Goal: Transaction & Acquisition: Book appointment/travel/reservation

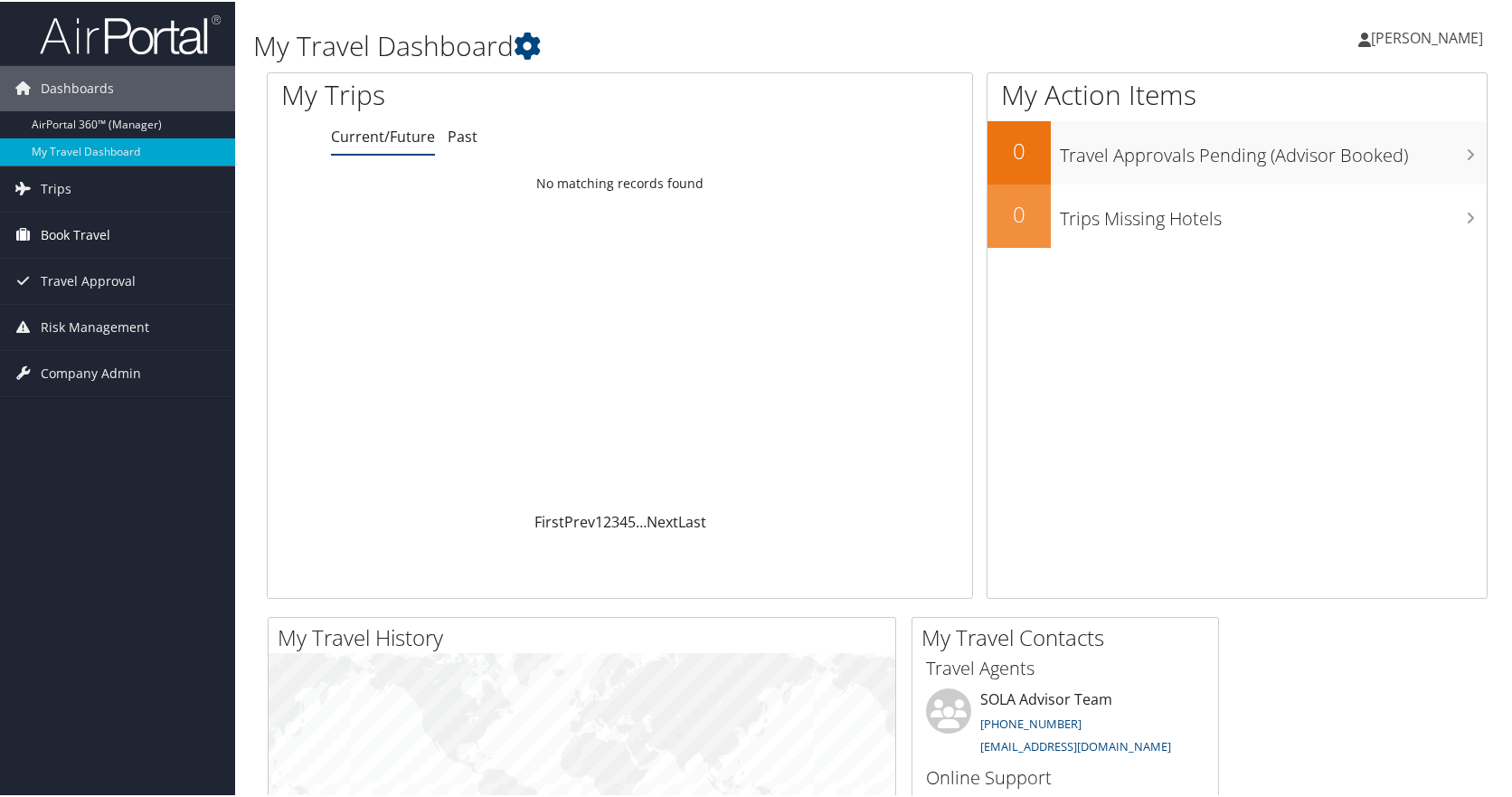
click at [80, 240] on span "Book Travel" at bounding box center [75, 233] width 69 height 45
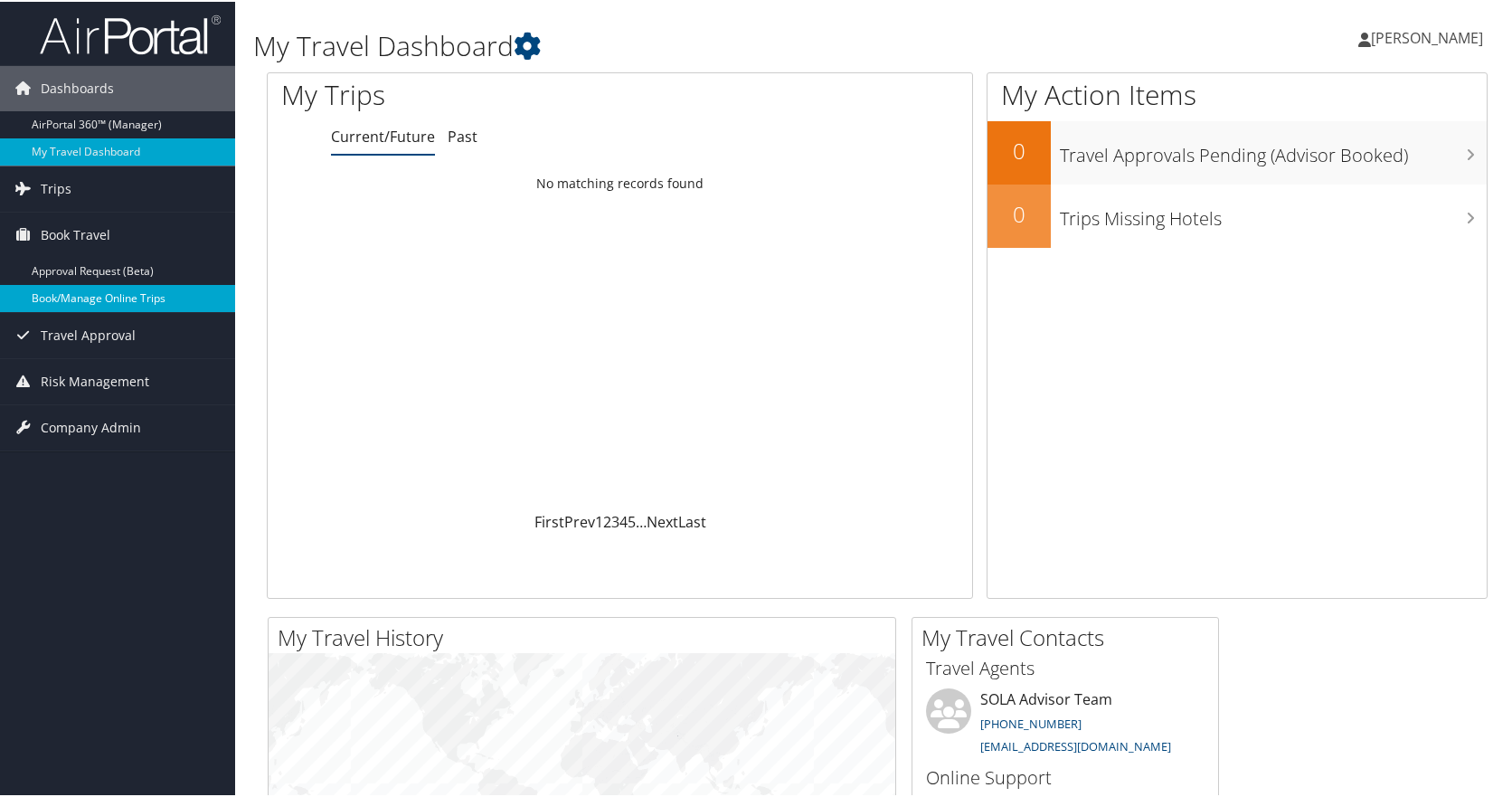
click at [87, 293] on link "Book/Manage Online Trips" at bounding box center [117, 296] width 235 height 27
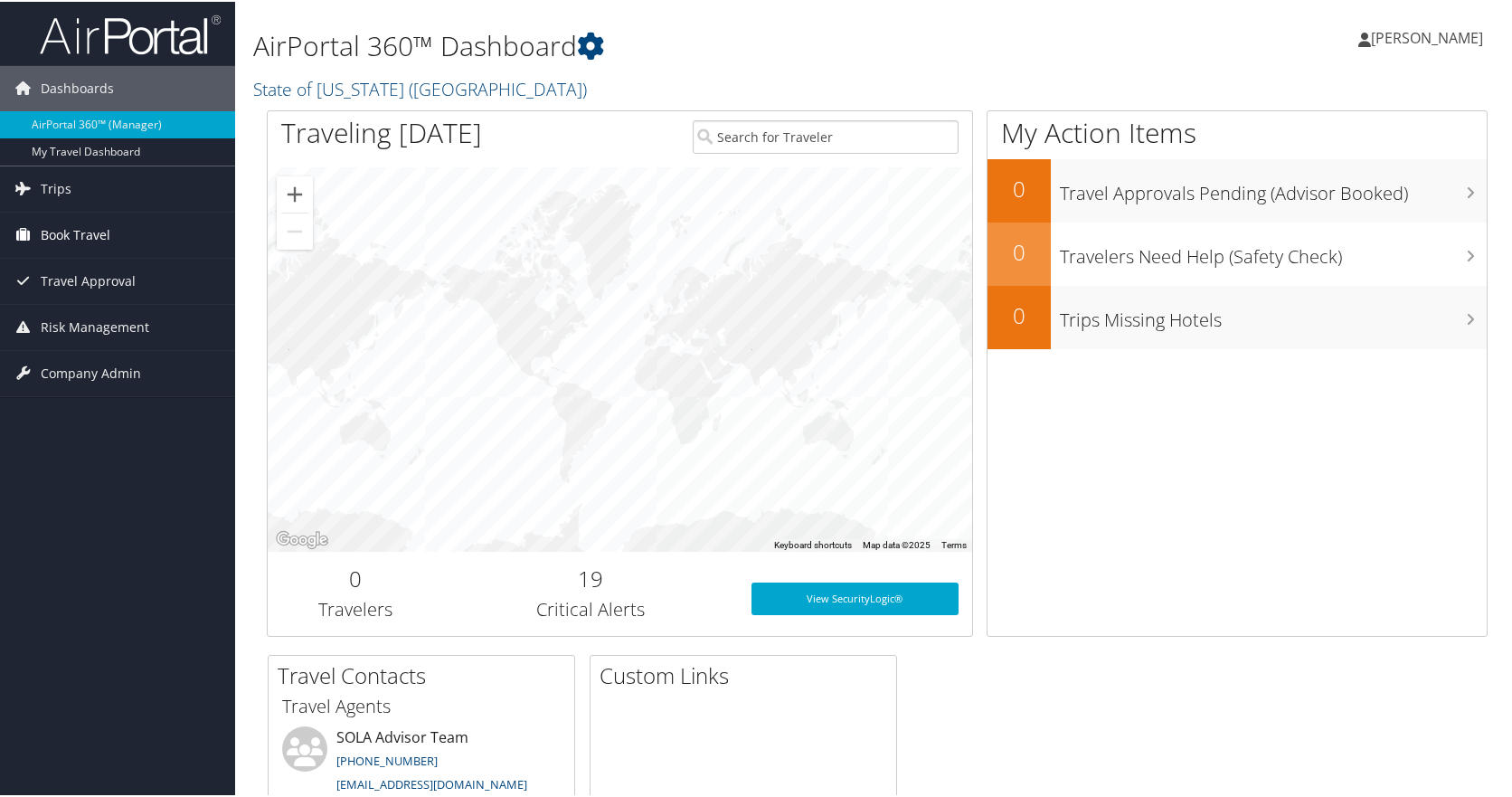
click at [53, 230] on span "Book Travel" at bounding box center [75, 233] width 69 height 45
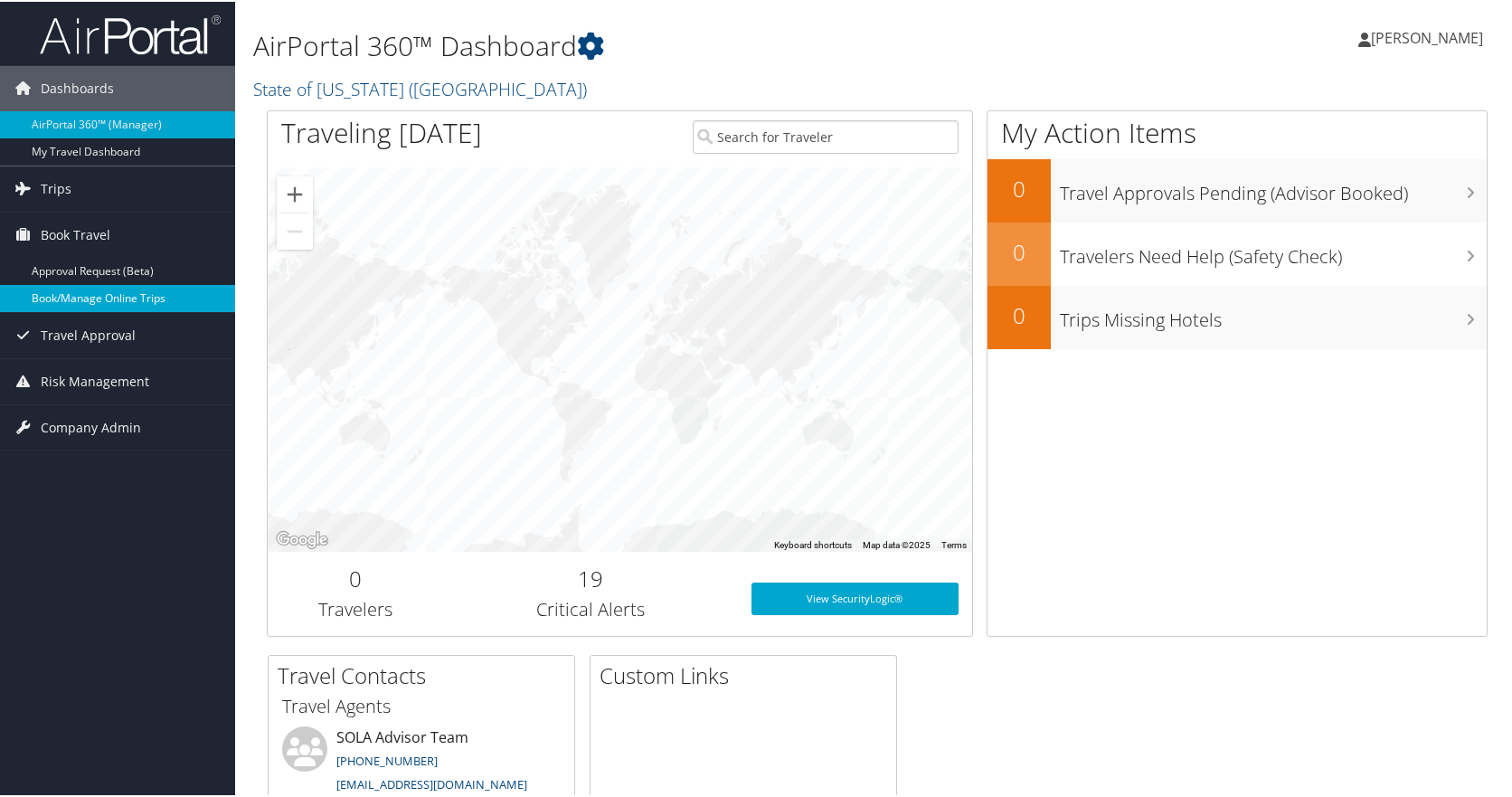
click at [65, 297] on link "Book/Manage Online Trips" at bounding box center [117, 296] width 235 height 27
